Goal: Information Seeking & Learning: Learn about a topic

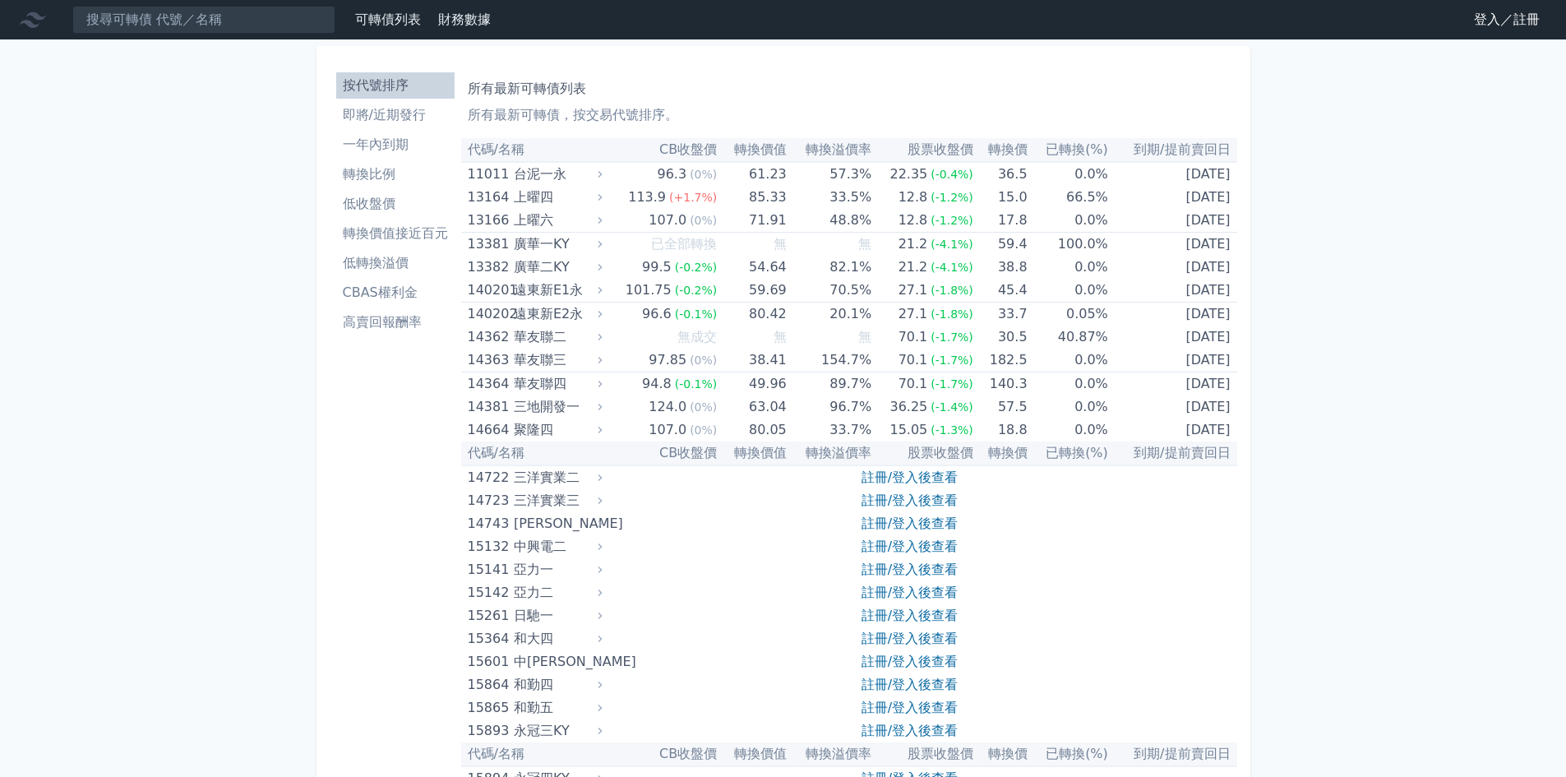
click at [900, 481] on link "註冊/登入後查看" at bounding box center [910, 477] width 96 height 16
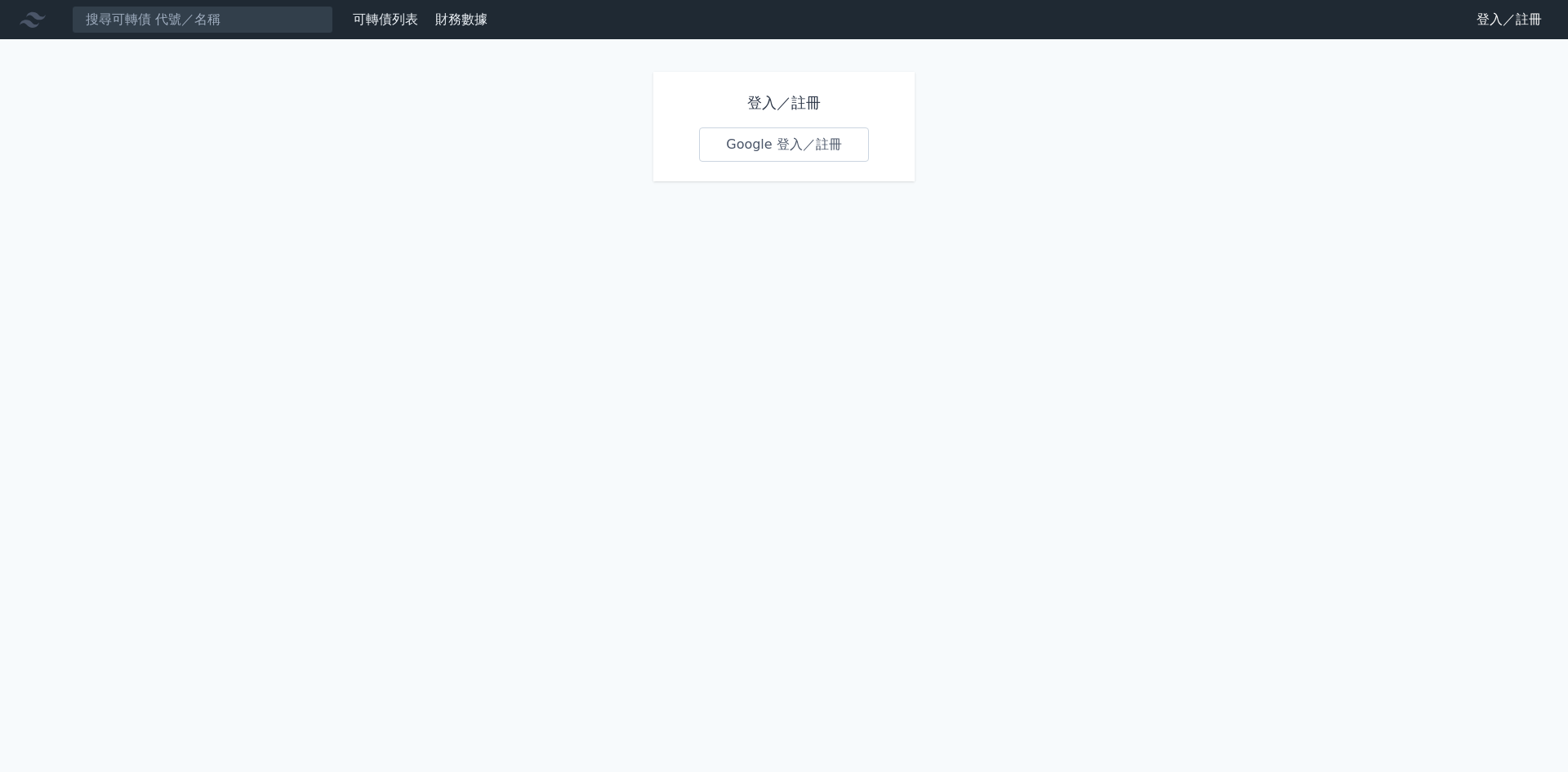
click at [793, 140] on link "Google 登入／註冊" at bounding box center [784, 144] width 170 height 35
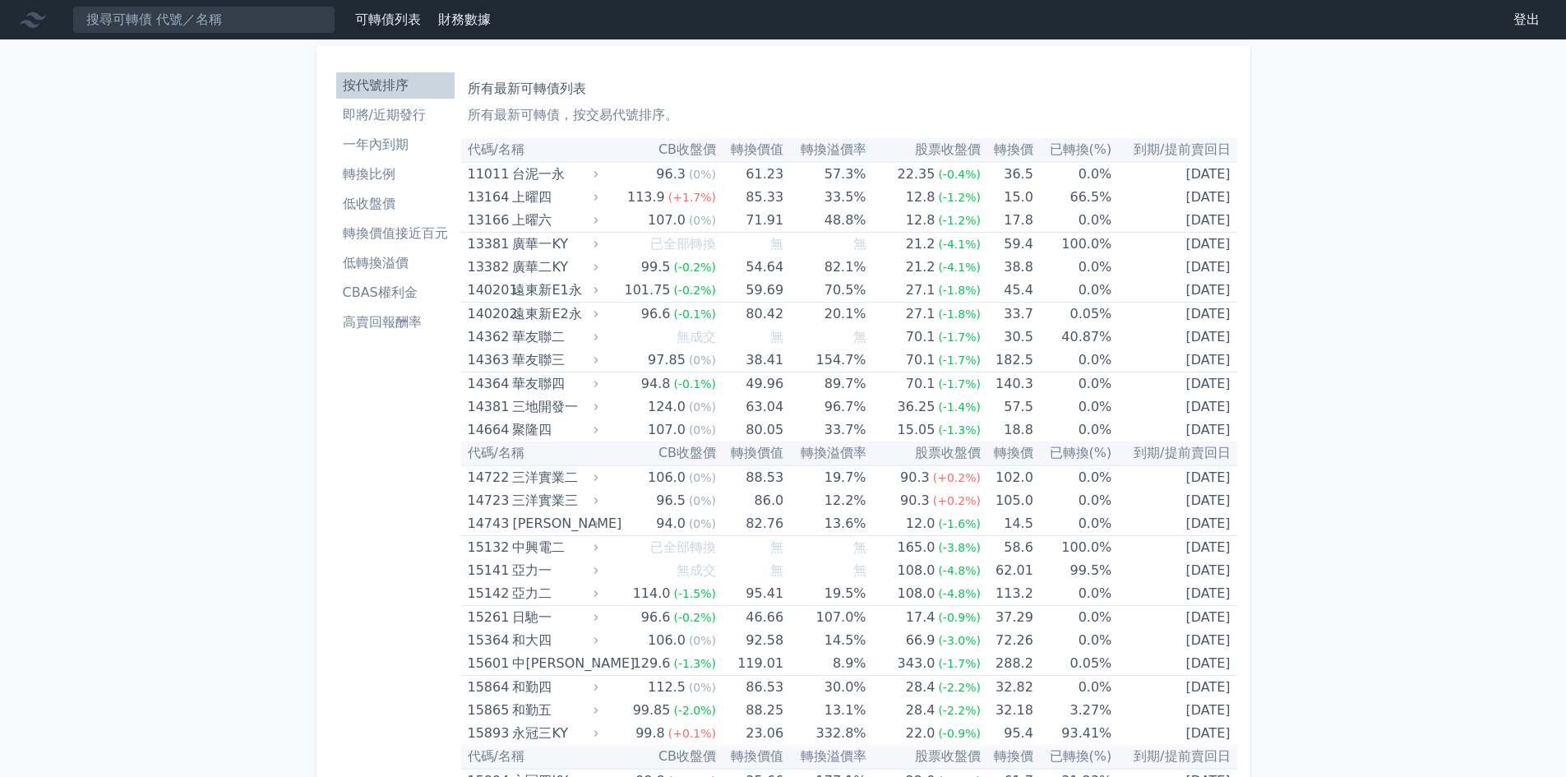
click at [391, 113] on li "即將/近期發行" at bounding box center [395, 115] width 118 height 20
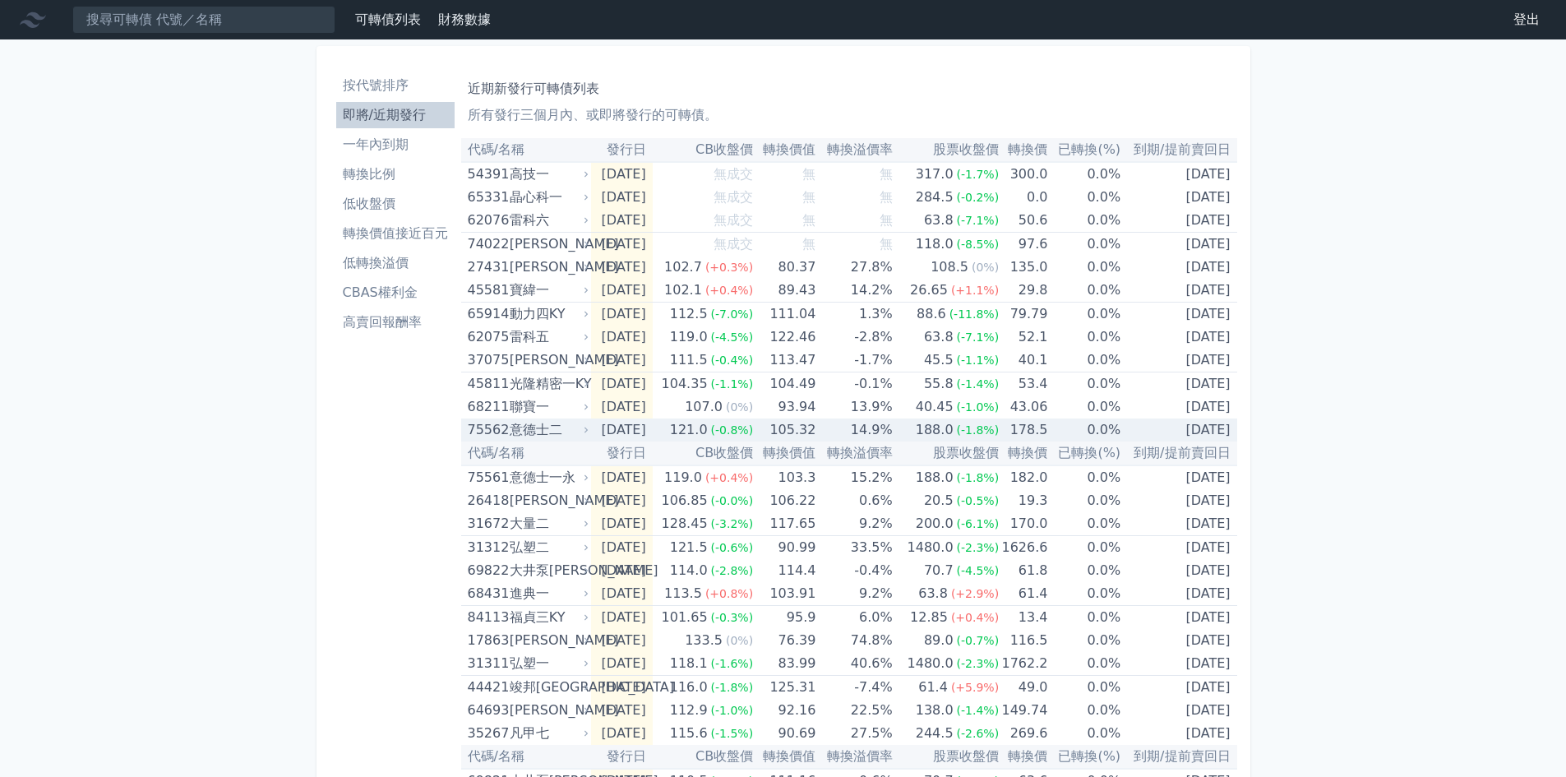
click at [754, 429] on span "(-0.8%)" at bounding box center [732, 429] width 43 height 13
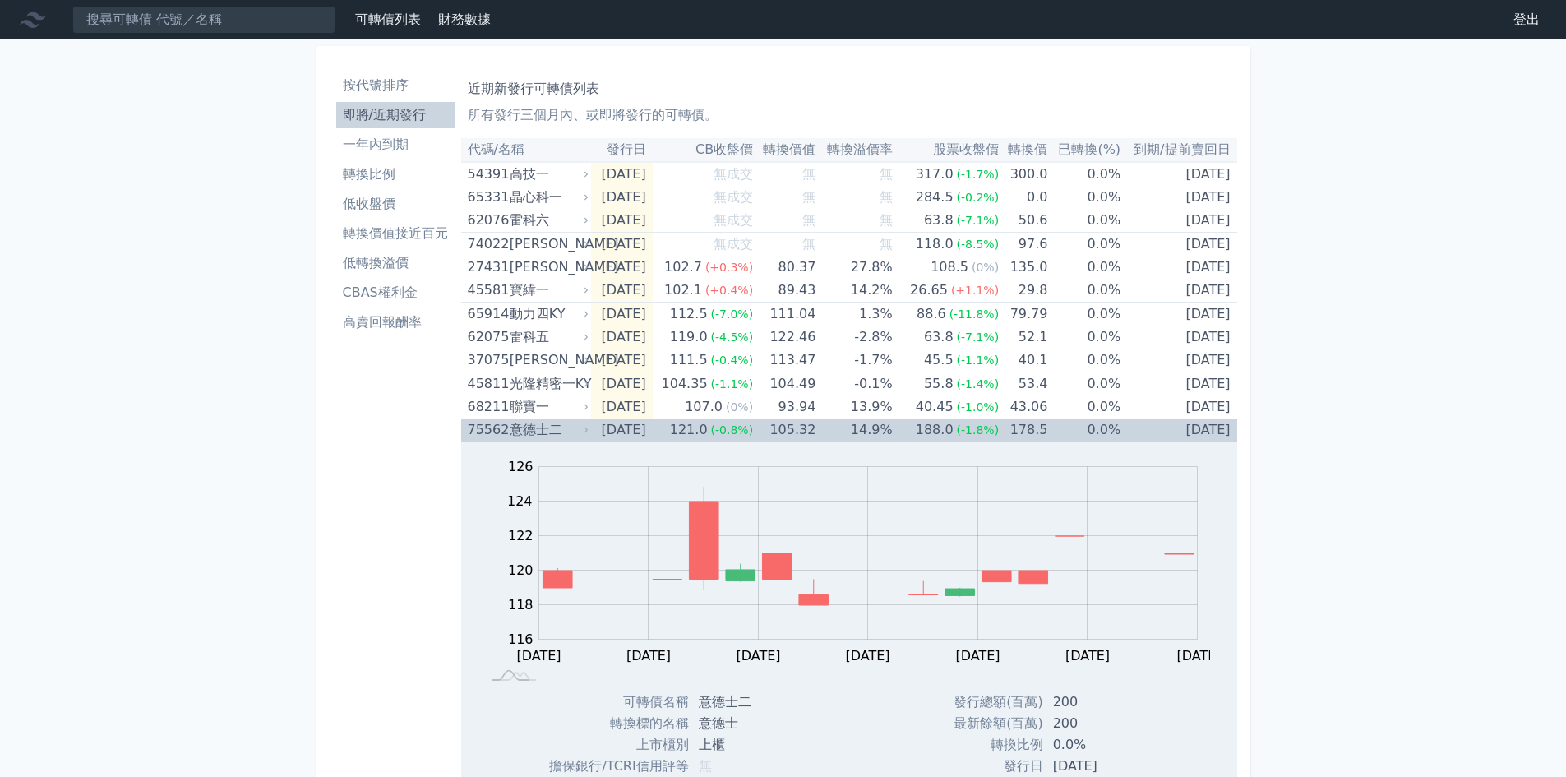
click at [754, 429] on span "(-0.8%)" at bounding box center [732, 429] width 43 height 13
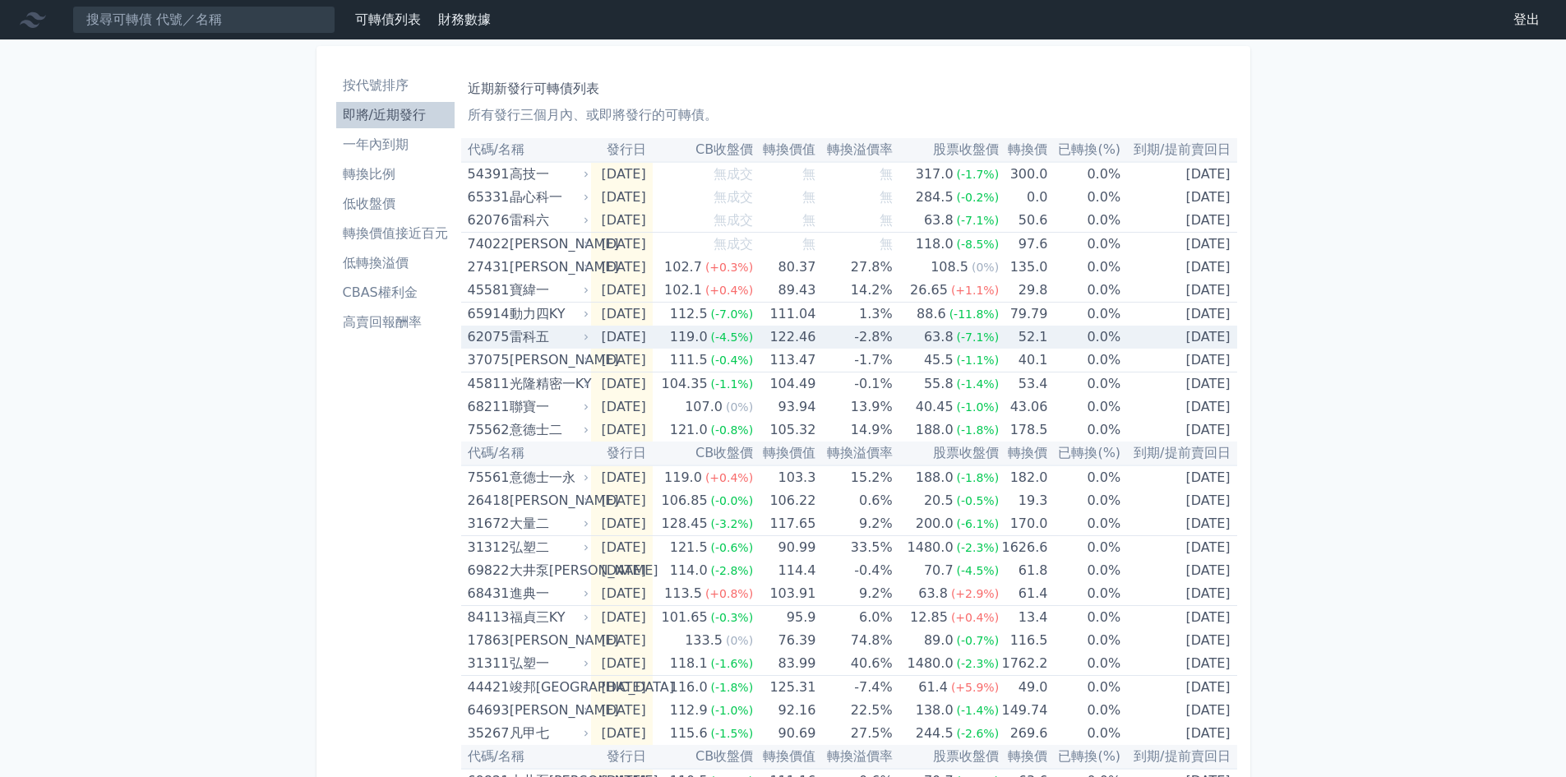
click at [711, 337] on div "119.0" at bounding box center [689, 337] width 44 height 23
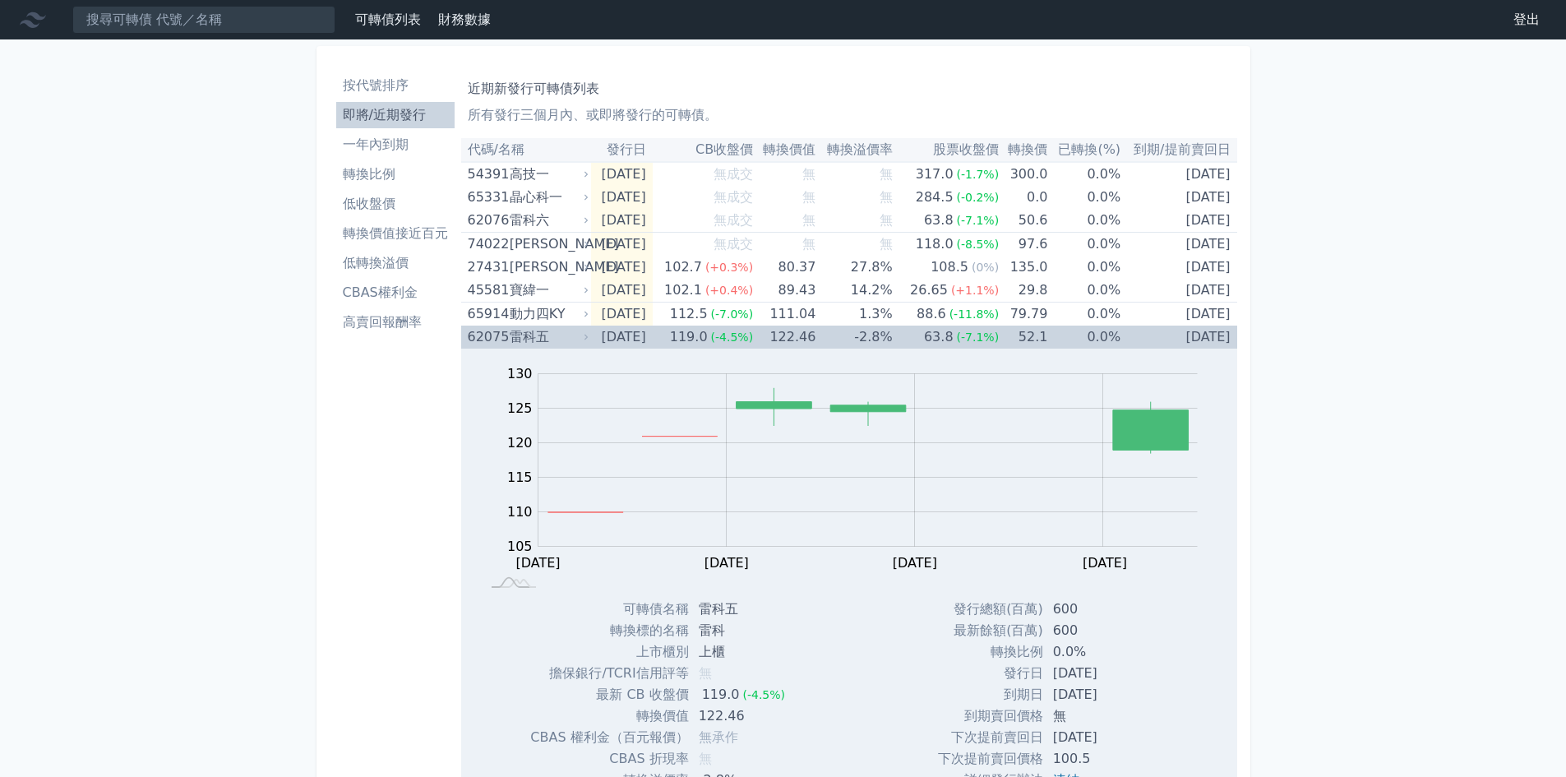
click at [711, 337] on div "119.0" at bounding box center [689, 337] width 44 height 23
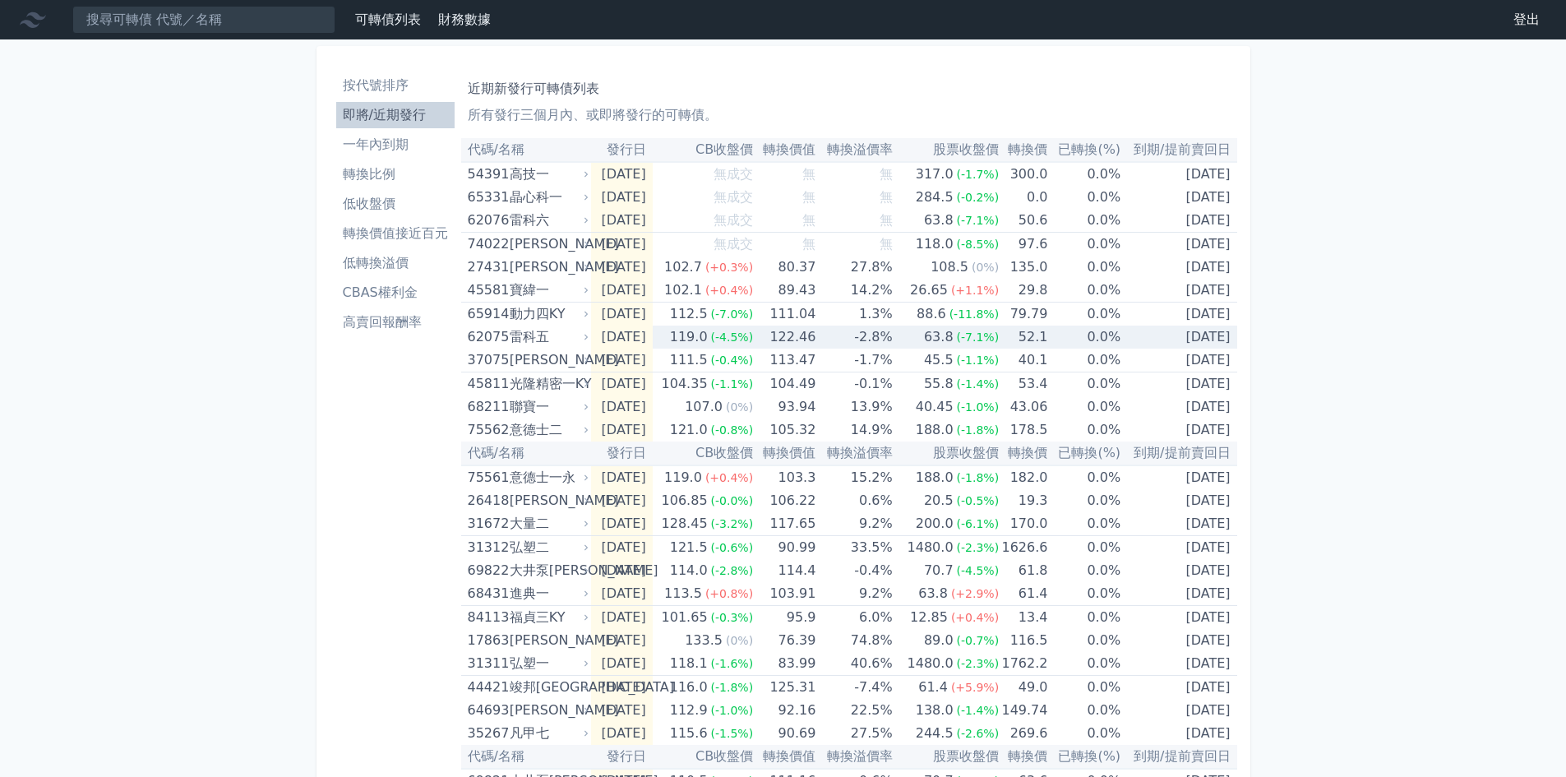
click at [711, 343] on div "119.0" at bounding box center [689, 337] width 44 height 23
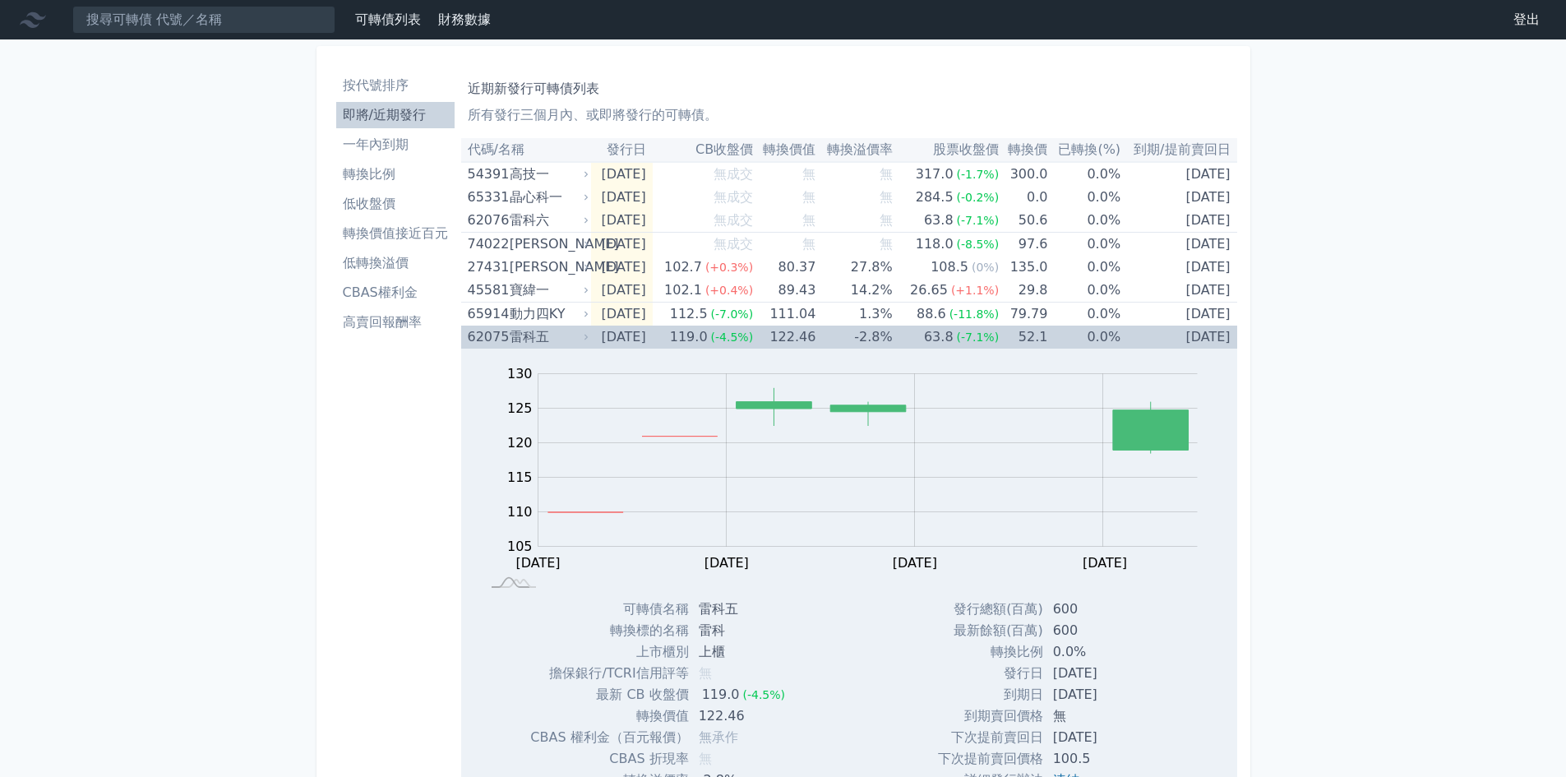
click at [948, 342] on div "63.8" at bounding box center [939, 337] width 36 height 23
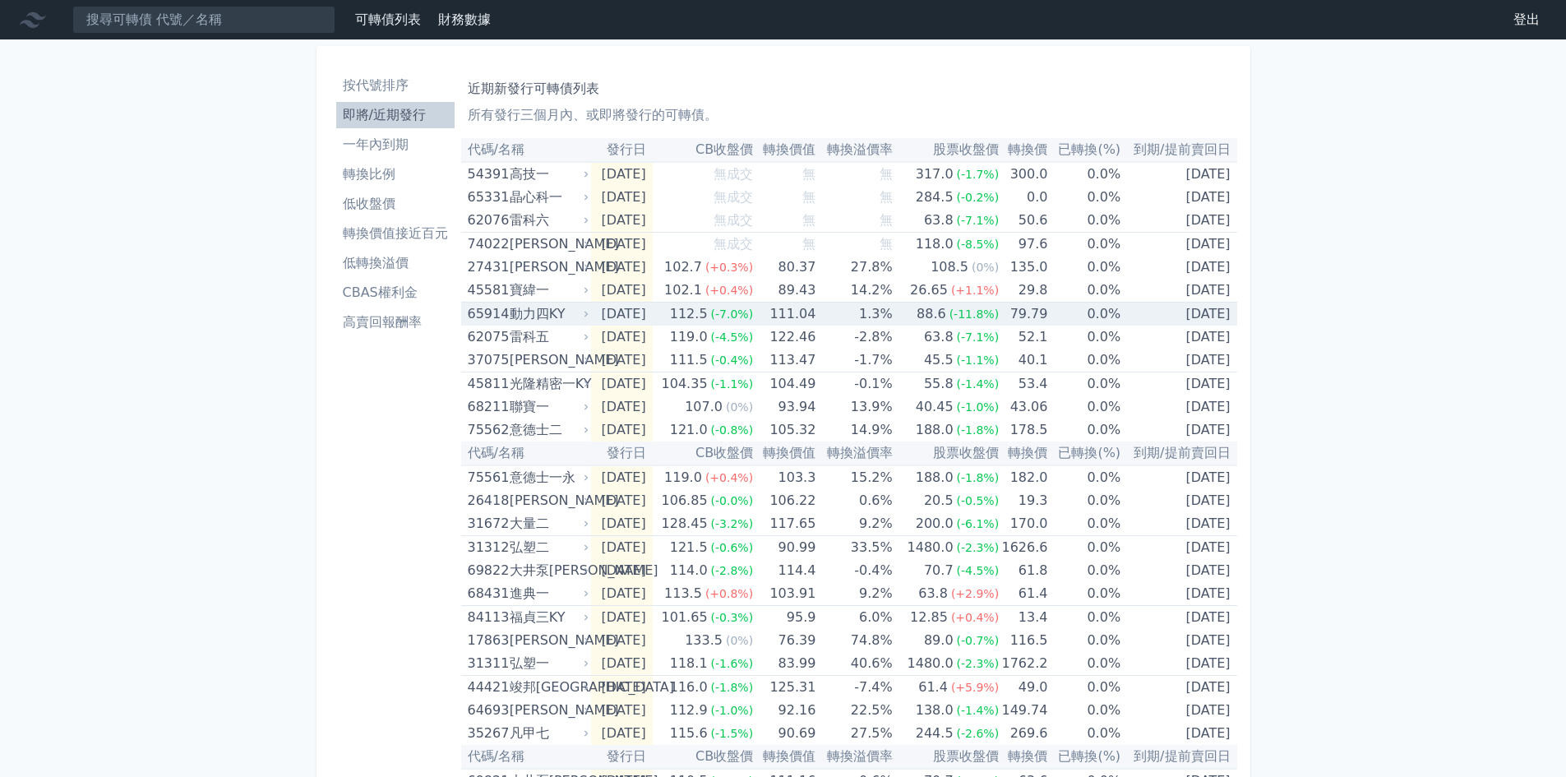
click at [613, 319] on td "[DATE]" at bounding box center [621, 315] width 61 height 24
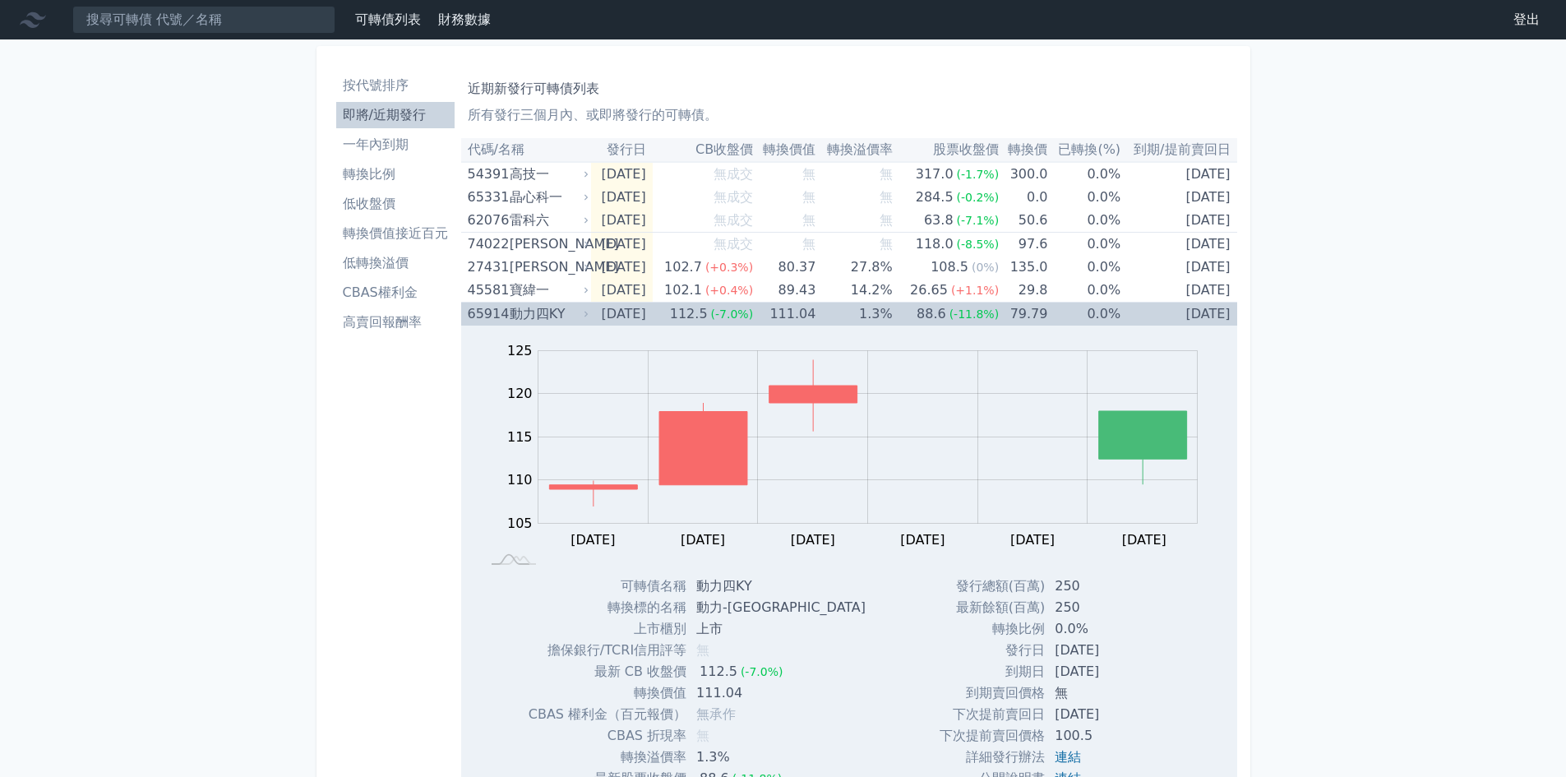
click at [711, 303] on div "112.5" at bounding box center [689, 314] width 44 height 23
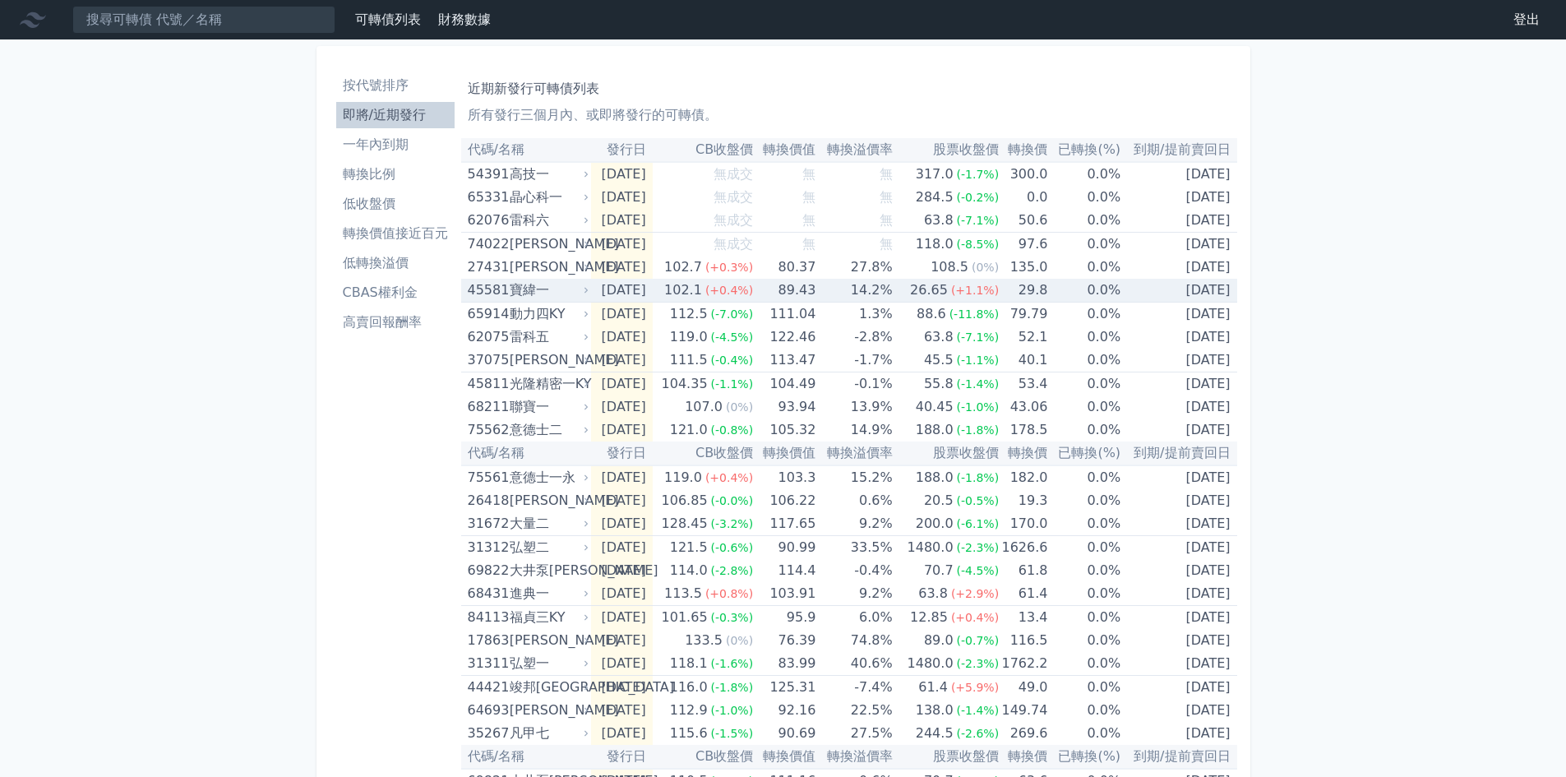
click at [705, 292] on div "102.1" at bounding box center [683, 290] width 44 height 23
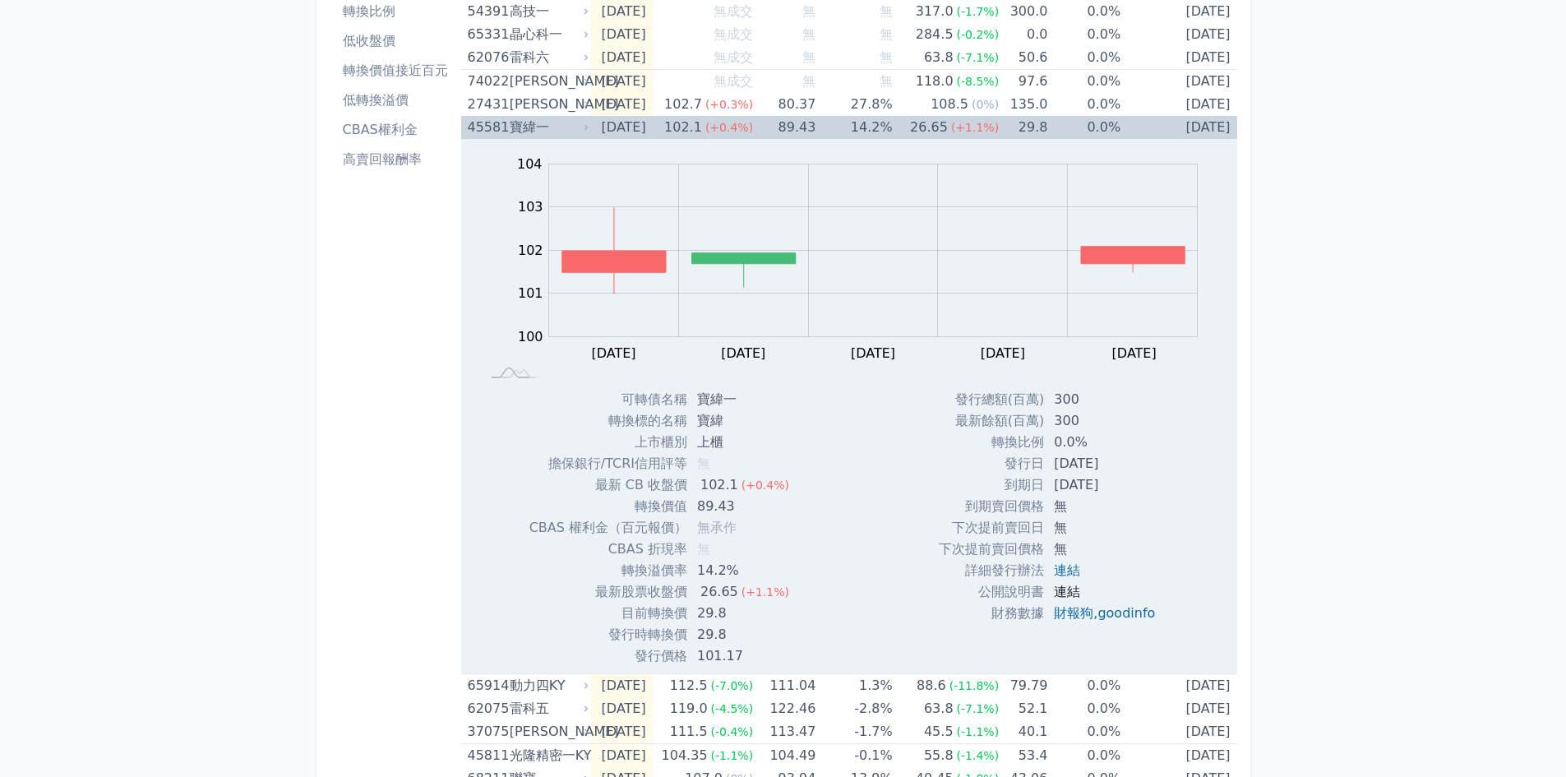
scroll to position [164, 0]
click at [1068, 570] on link "連結" at bounding box center [1067, 569] width 26 height 16
click at [847, 120] on td "14.2%" at bounding box center [854, 125] width 76 height 23
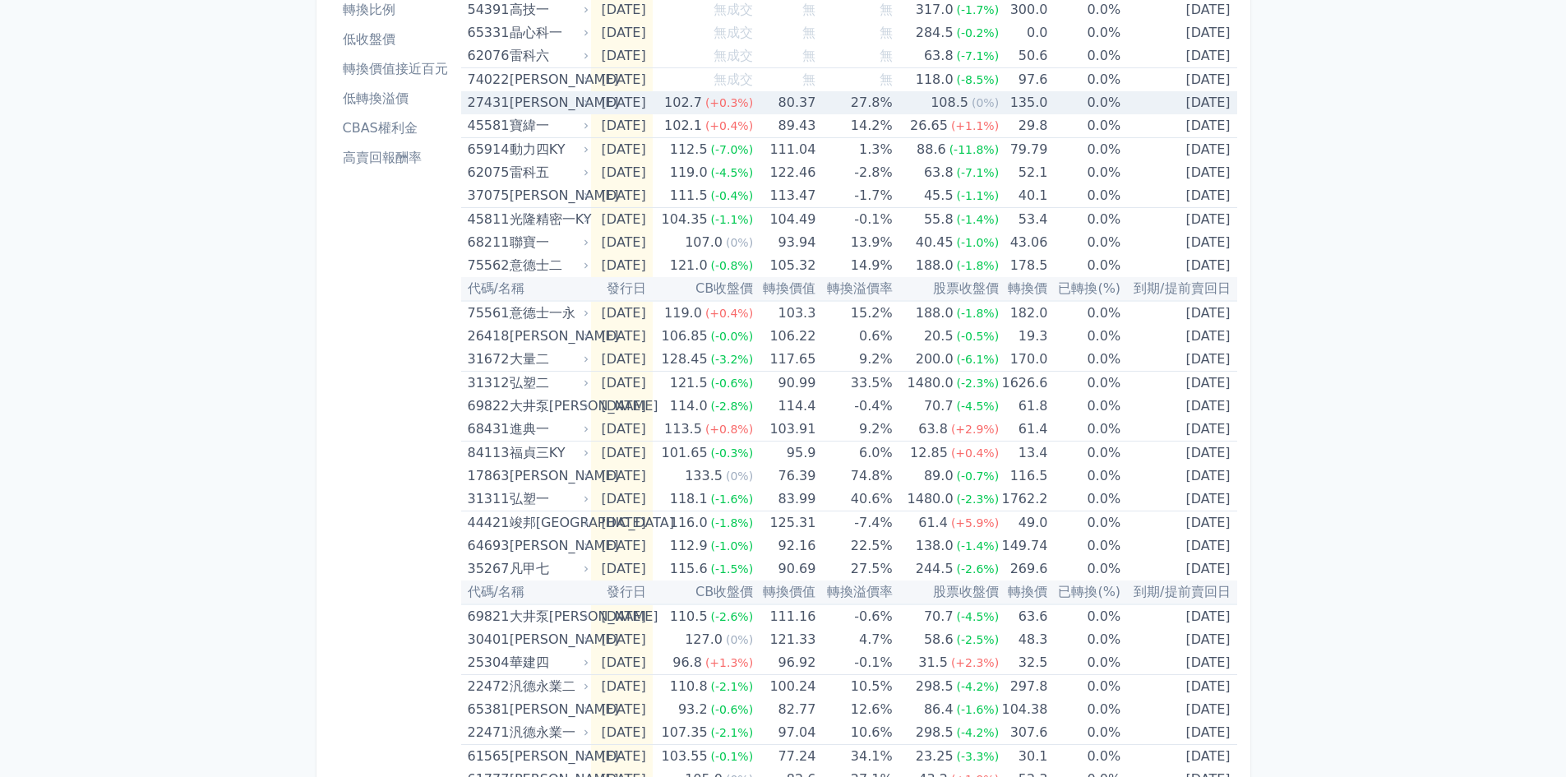
click at [816, 99] on td "80.37" at bounding box center [784, 102] width 62 height 23
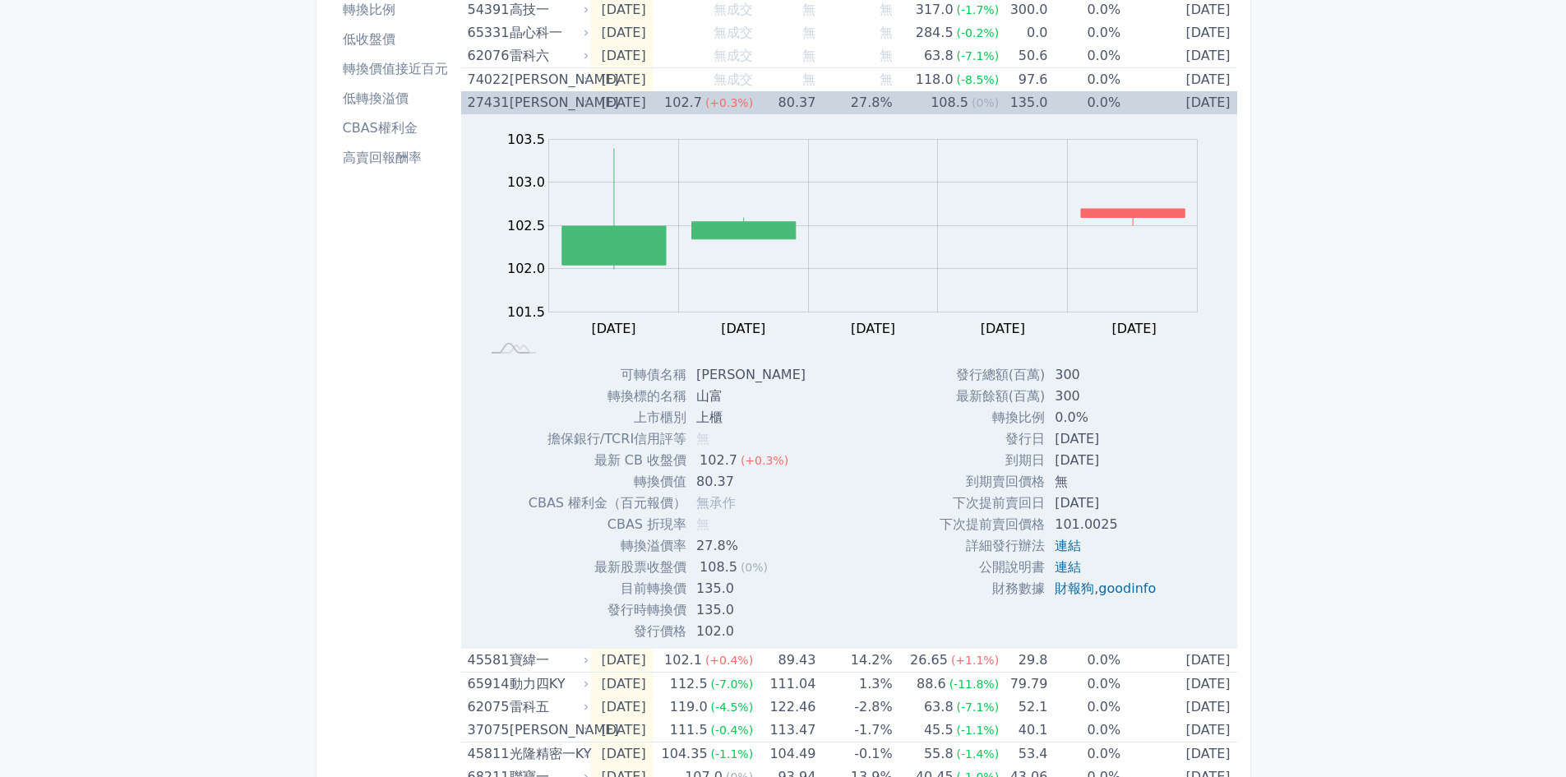
click at [816, 99] on td "80.37" at bounding box center [784, 102] width 62 height 23
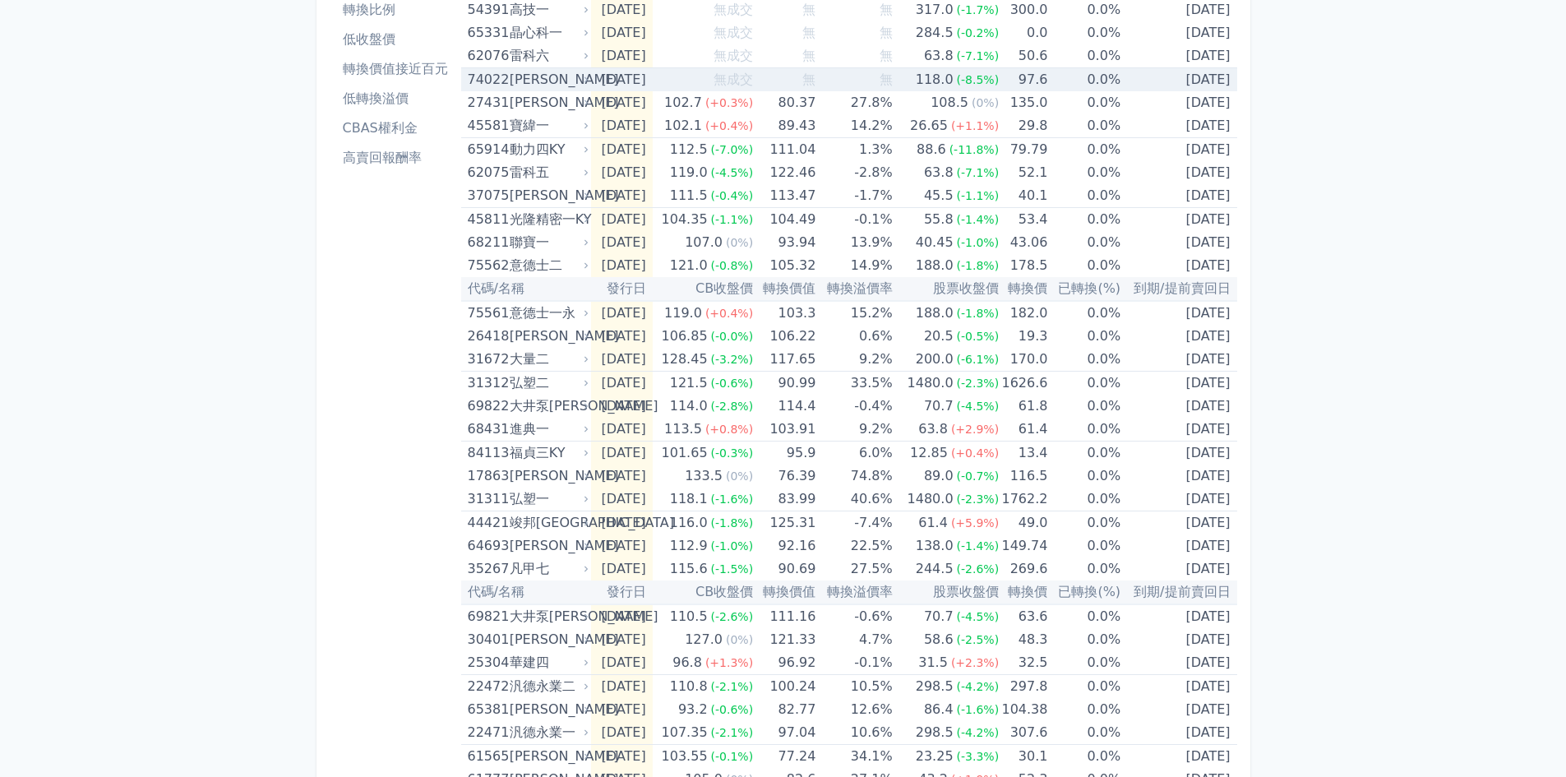
click at [816, 80] on span "無" at bounding box center [808, 80] width 13 height 16
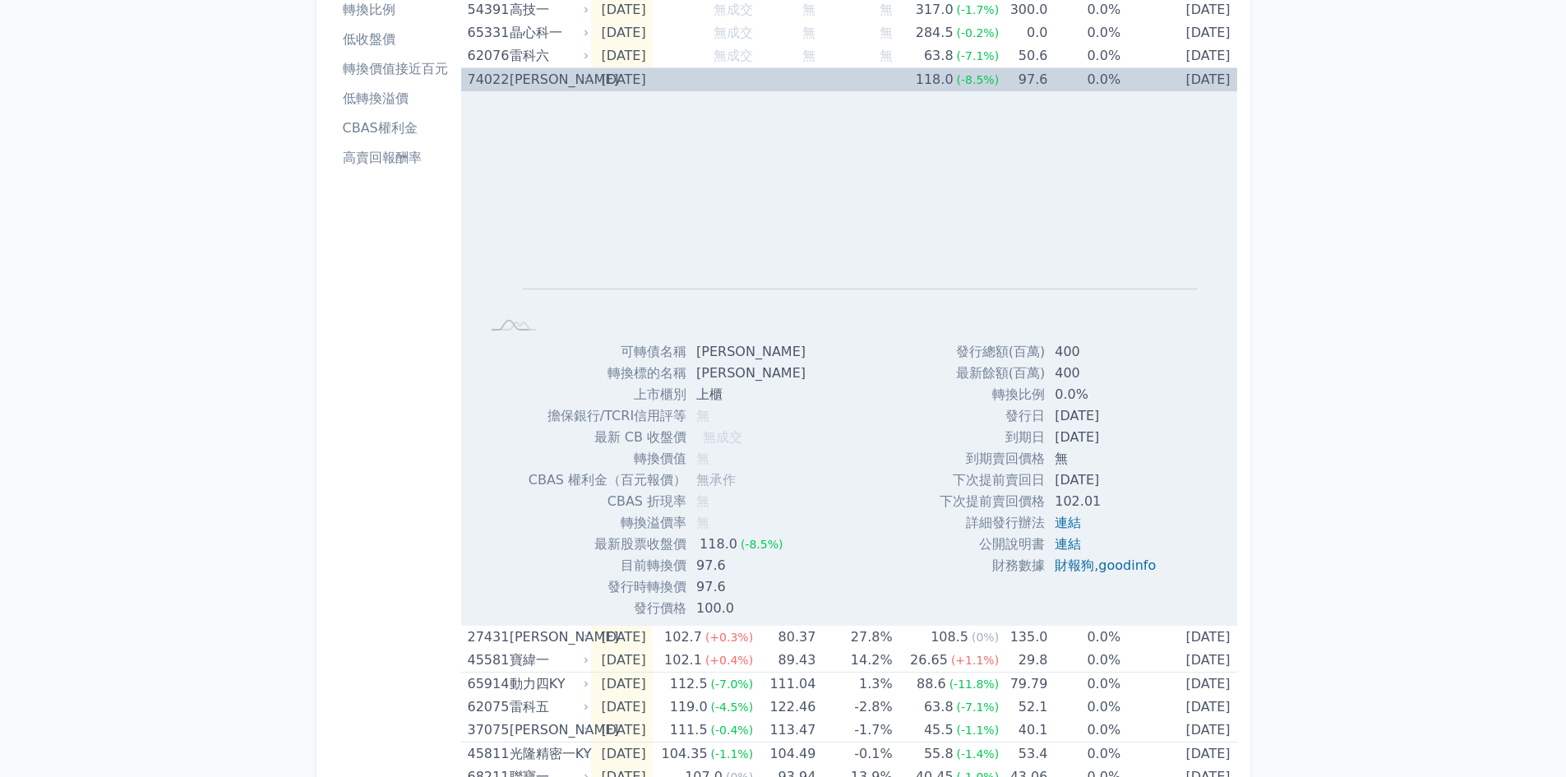
click at [816, 80] on span "無" at bounding box center [808, 80] width 13 height 16
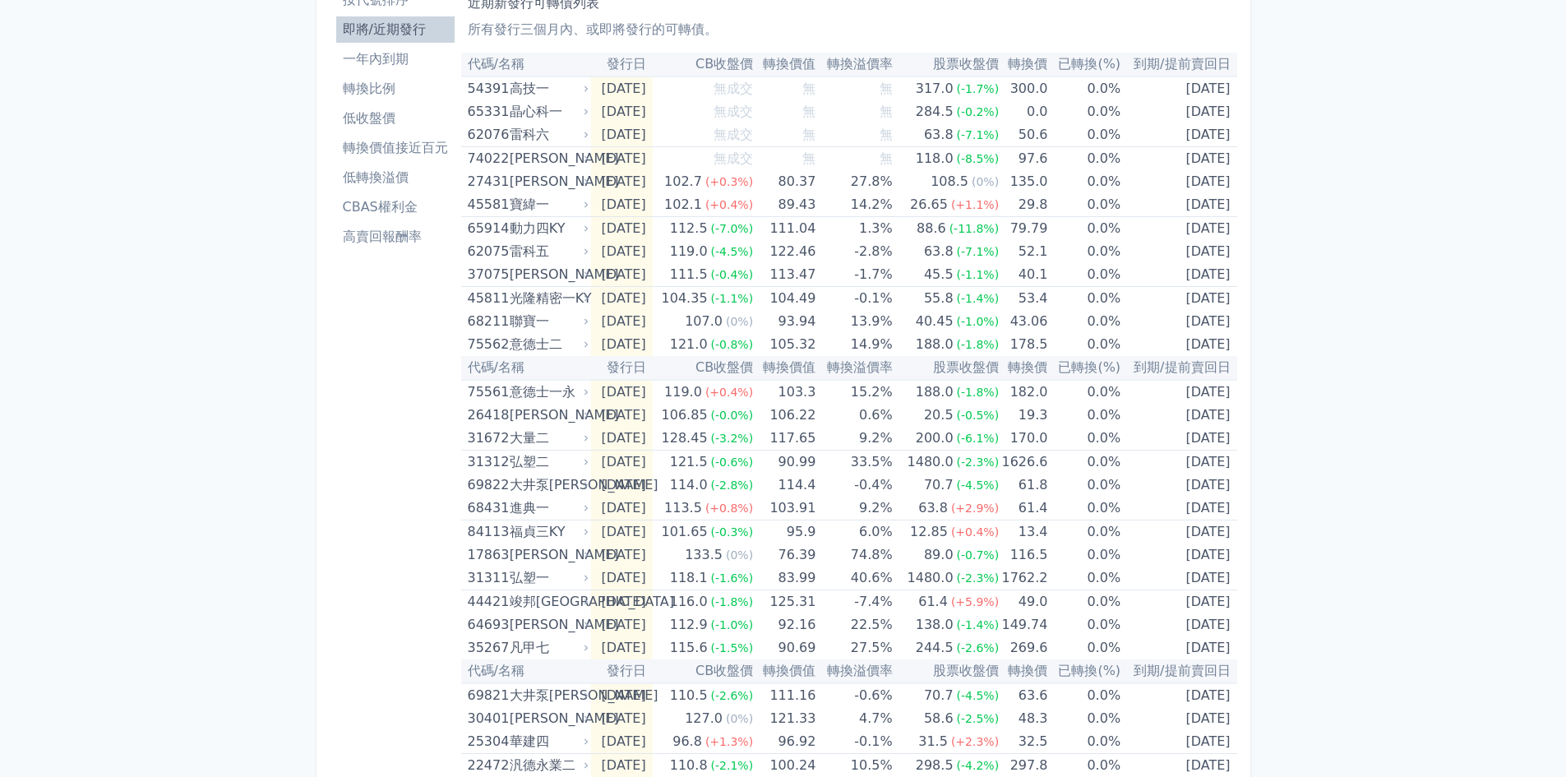
scroll to position [0, 0]
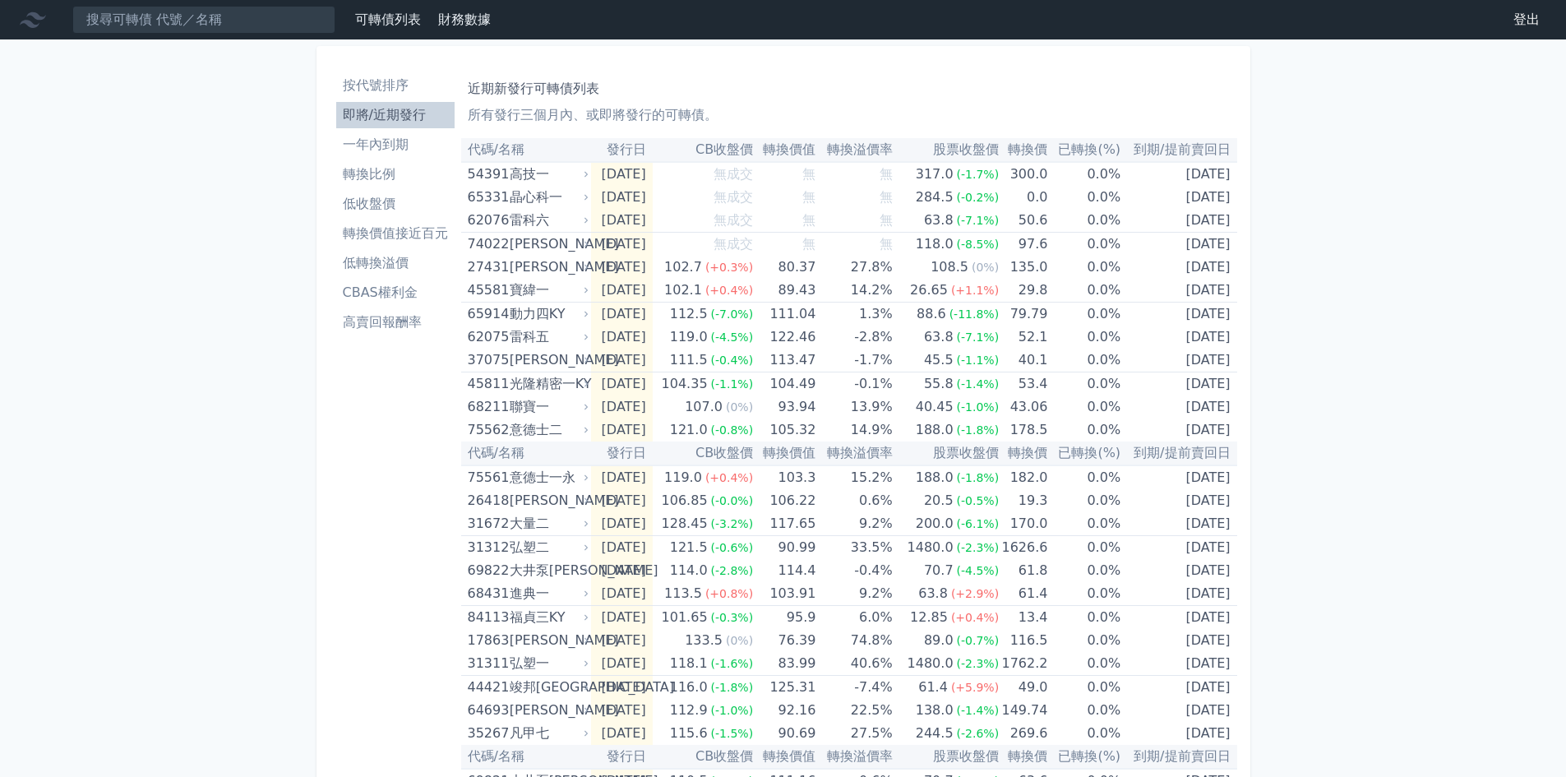
click at [386, 90] on li "按代號排序" at bounding box center [395, 86] width 118 height 20
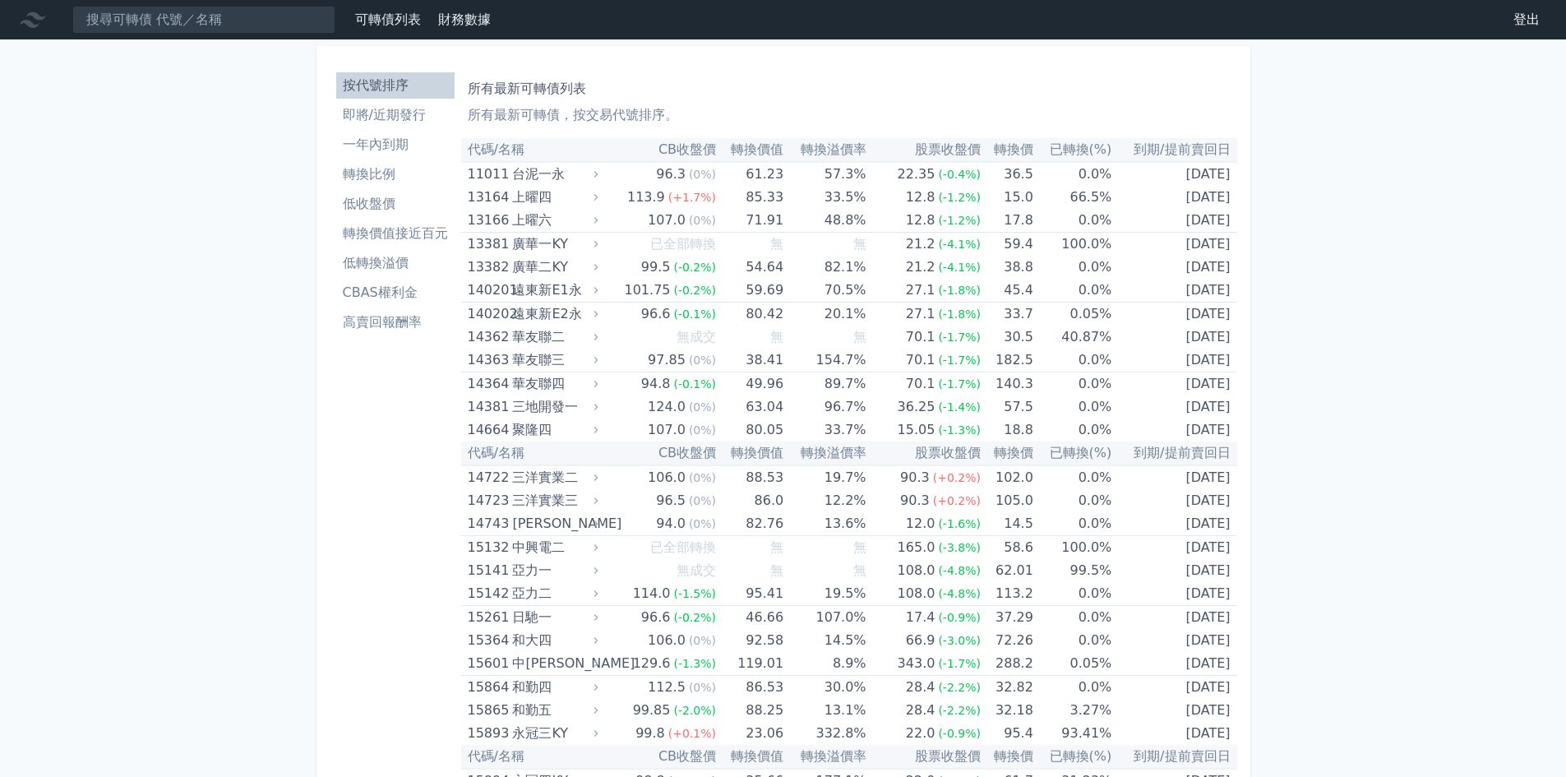
drag, startPoint x: 395, startPoint y: 309, endPoint x: 398, endPoint y: 157, distance: 152.1
click at [399, 127] on link "即將/近期發行" at bounding box center [395, 115] width 118 height 26
click at [406, 112] on li "即將/近期發行" at bounding box center [395, 115] width 118 height 20
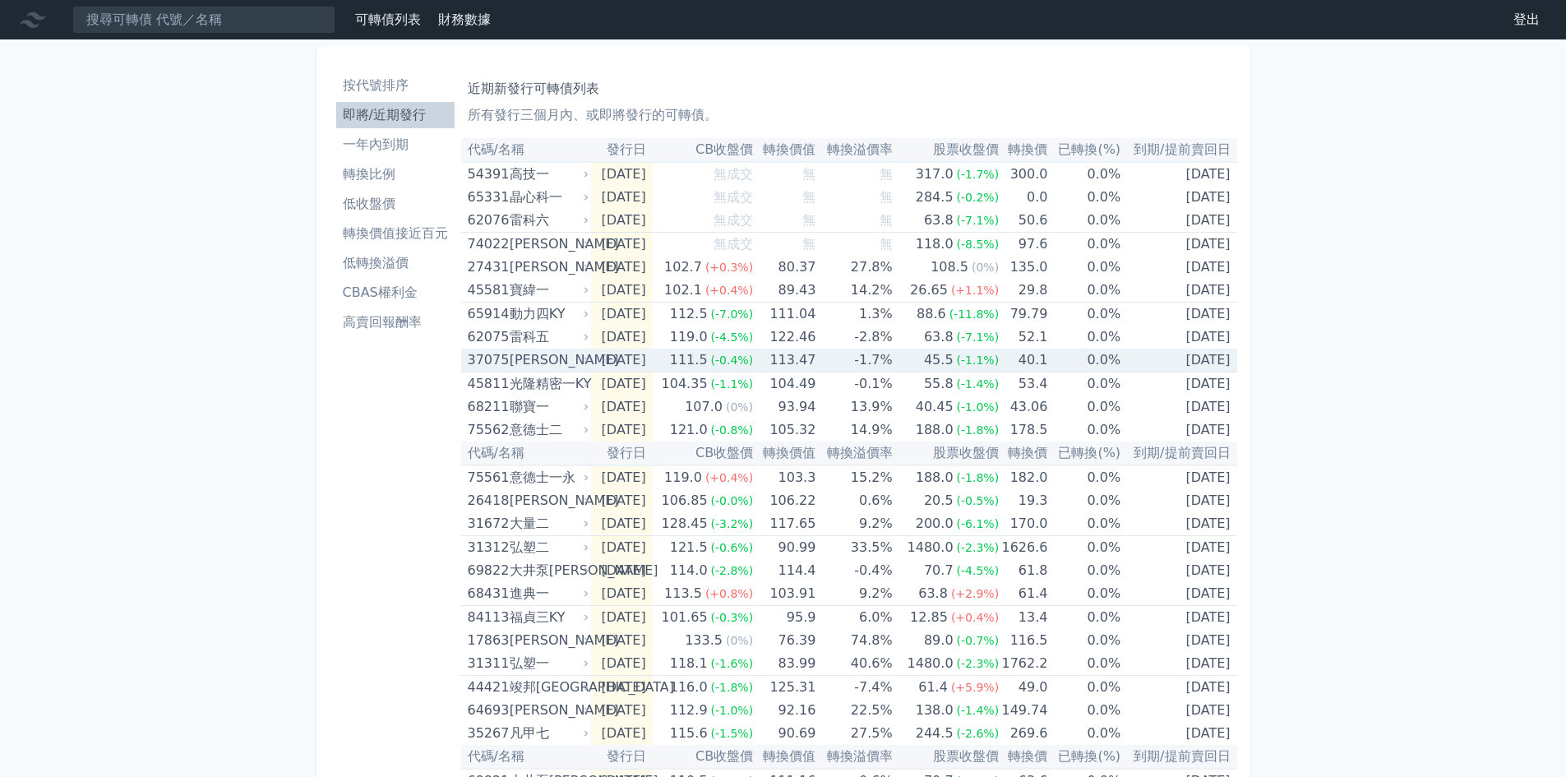
click at [621, 349] on td "[DATE]" at bounding box center [621, 361] width 61 height 24
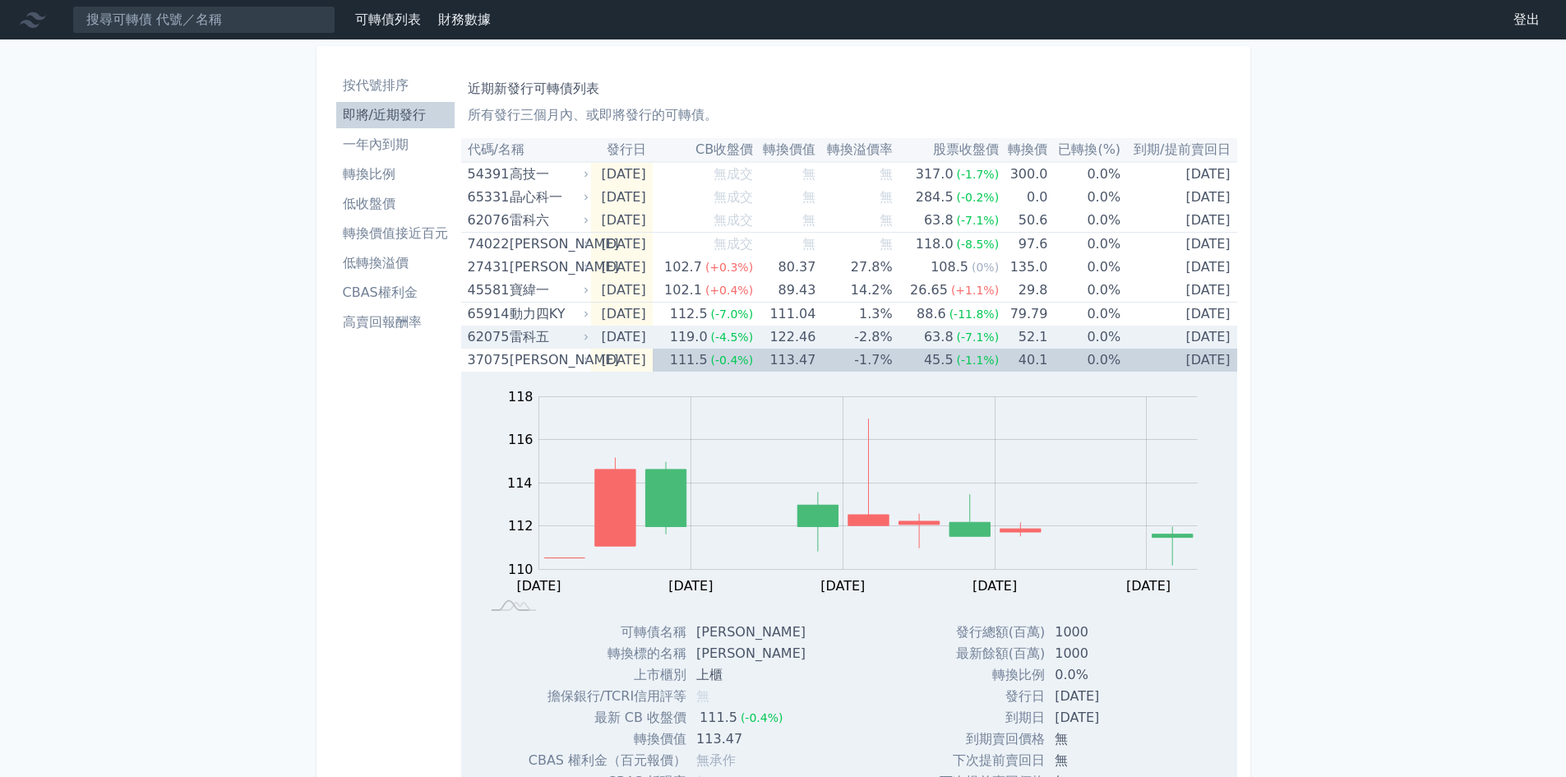
click at [631, 340] on td "[DATE]" at bounding box center [621, 337] width 61 height 23
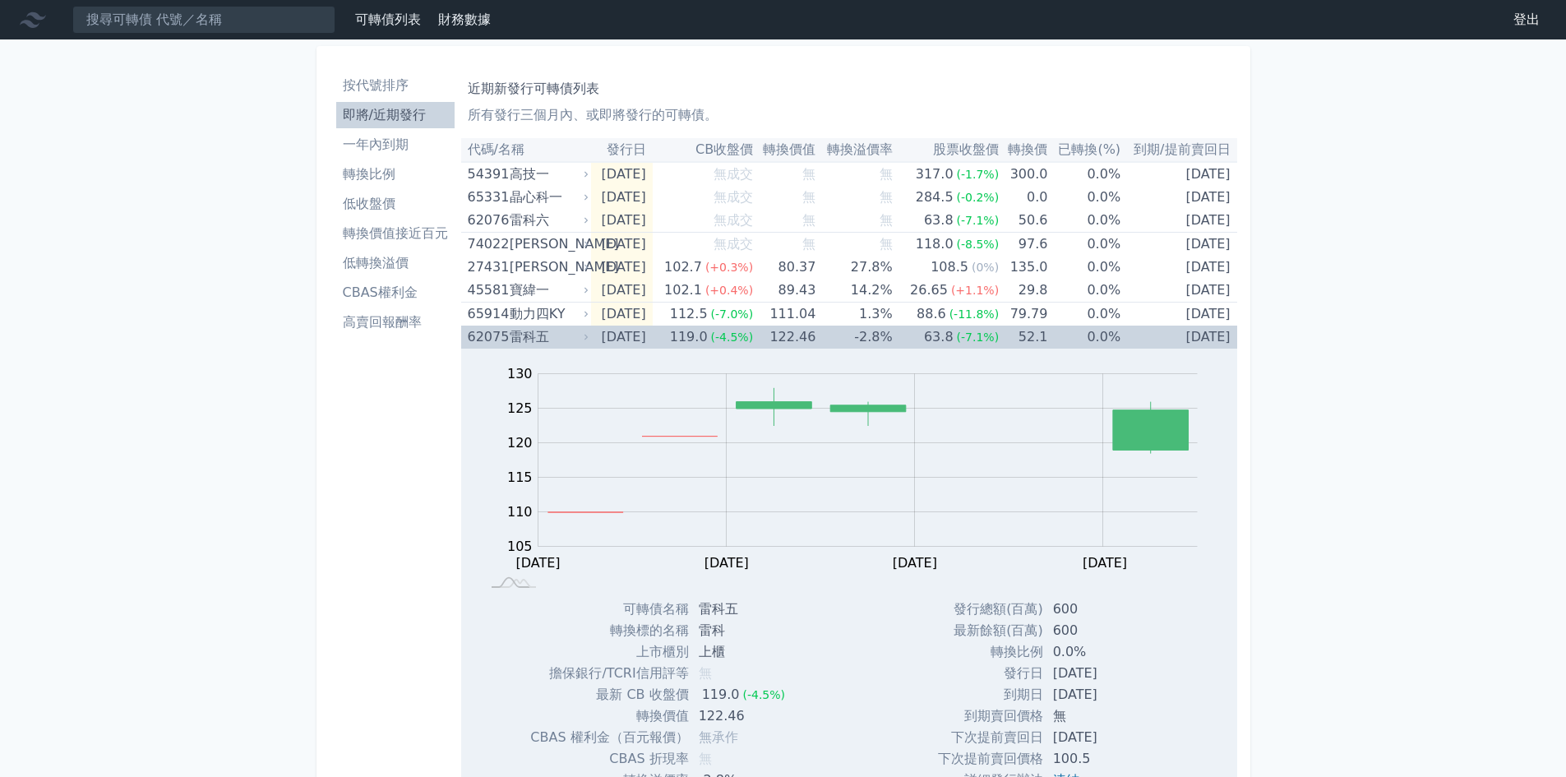
click at [631, 340] on td "[DATE]" at bounding box center [621, 337] width 61 height 23
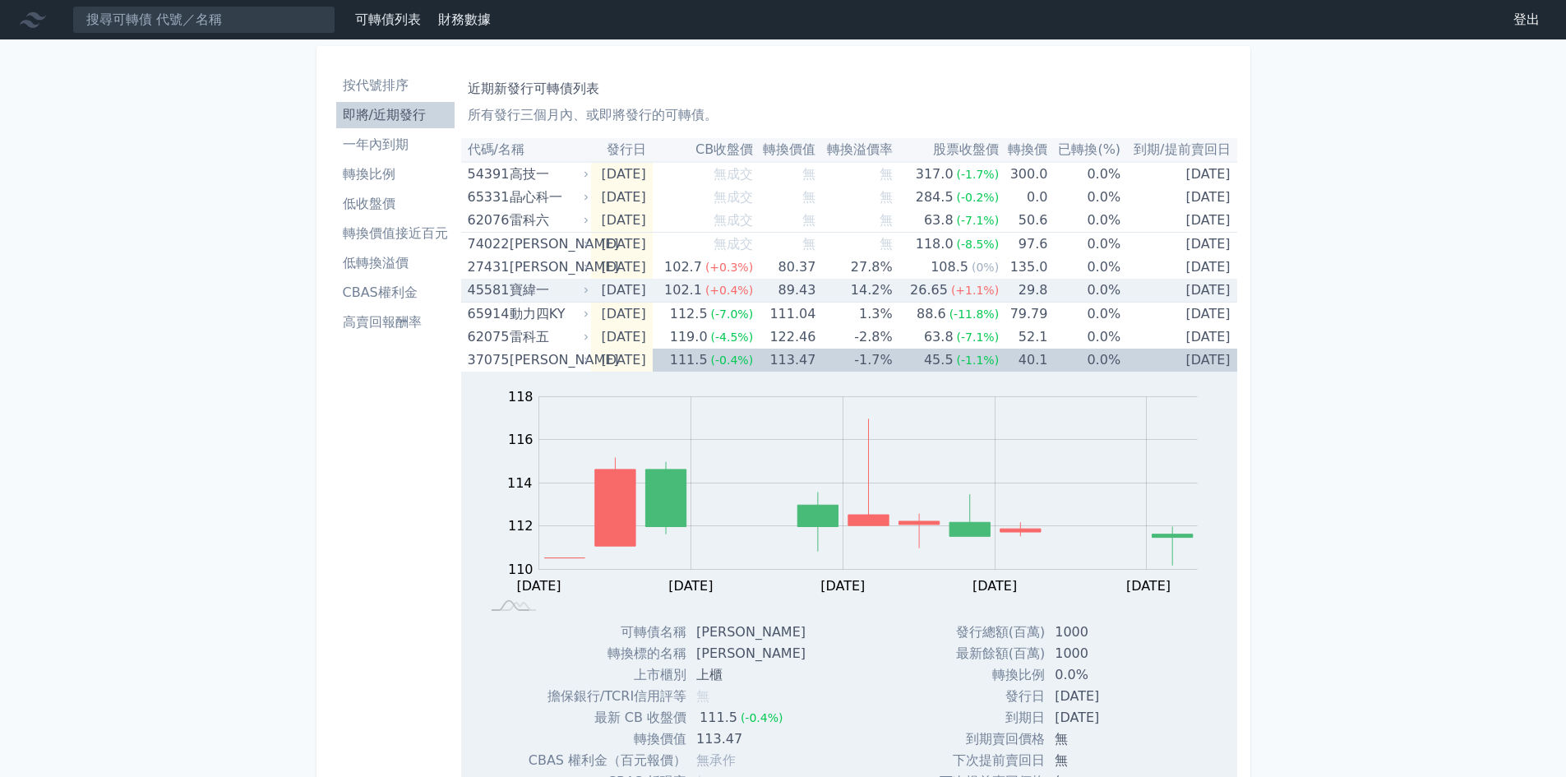
click at [592, 288] on td "[DATE]" at bounding box center [621, 291] width 61 height 24
